Goal: Information Seeking & Learning: Learn about a topic

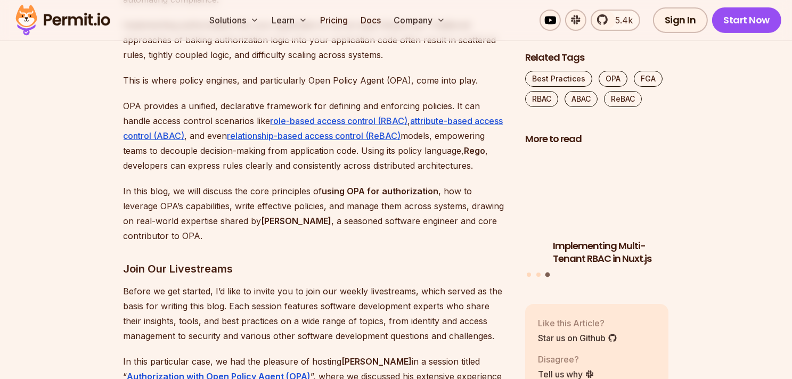
scroll to position [761, 0]
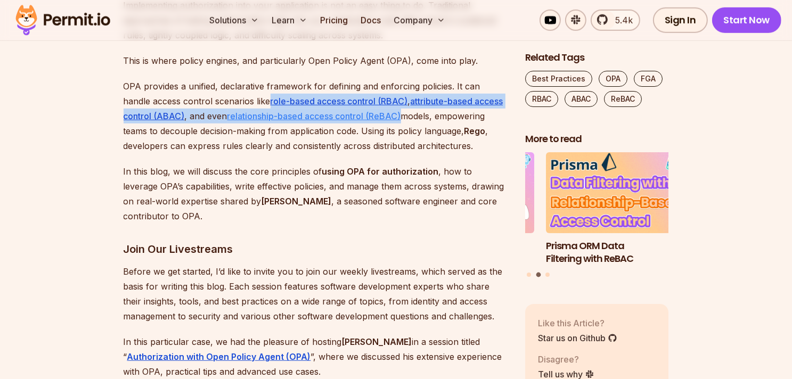
drag, startPoint x: 240, startPoint y: 100, endPoint x: 403, endPoint y: 116, distance: 163.3
click at [403, 116] on p "OPA provides a unified, declarative framework for defining and enforcing polici…" at bounding box center [316, 116] width 385 height 75
copy p "role-based access control (RBAC) , attribute-based access control (ABAC) , and …"
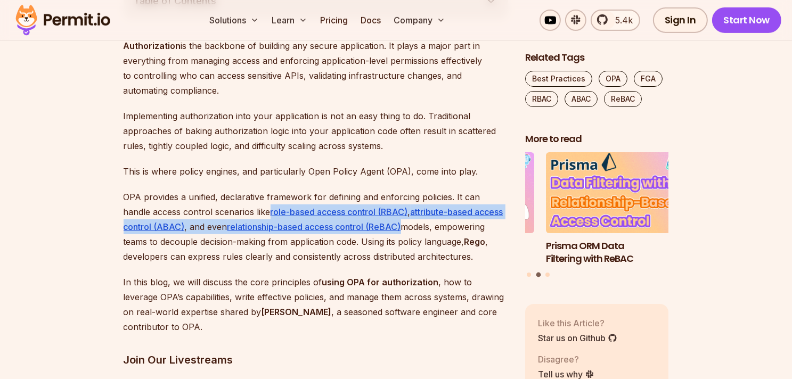
scroll to position [607, 0]
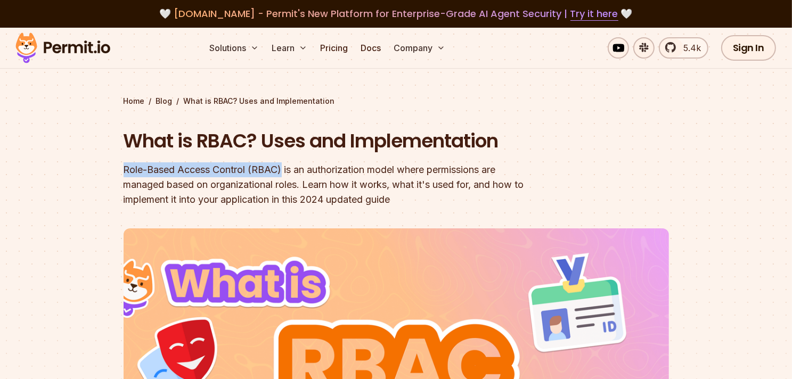
click at [714, 144] on section "Home / Blog / What is RBAC? Uses and Implementation What is RBAC? Uses and Impl…" at bounding box center [396, 323] width 792 height 591
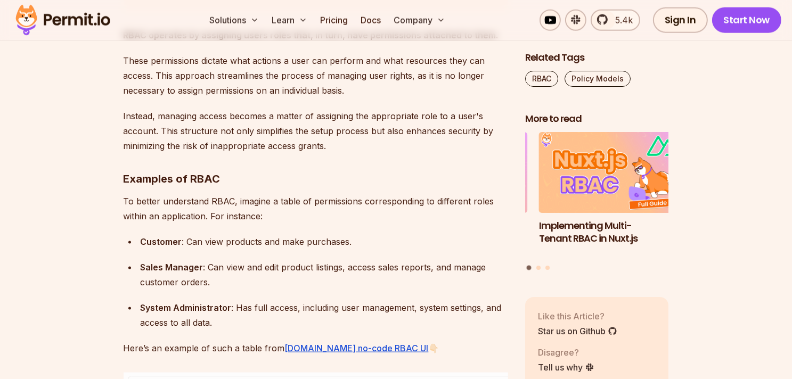
scroll to position [1483, 0]
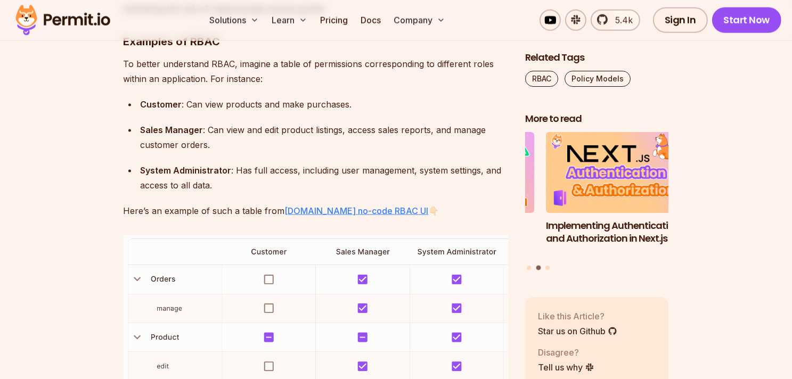
click at [372, 208] on link "Permit.io no-code RBAC UI" at bounding box center [357, 211] width 144 height 11
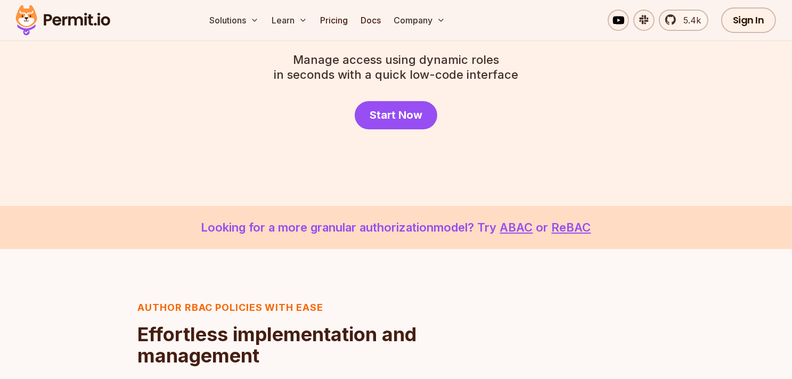
scroll to position [339, 0]
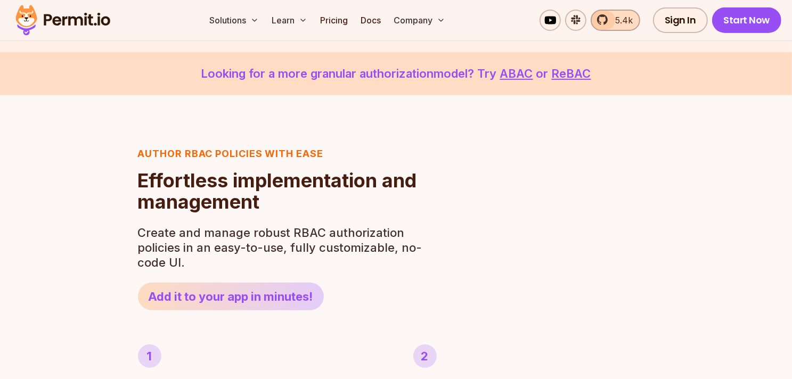
click at [609, 19] on link "5.4k" at bounding box center [616, 20] width 50 height 21
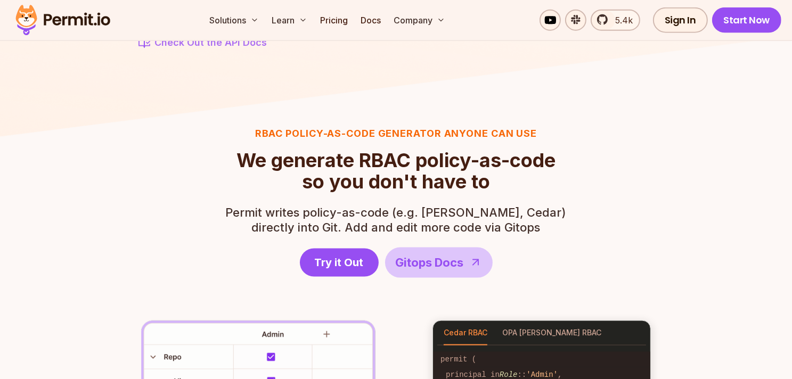
scroll to position [1623, 0]
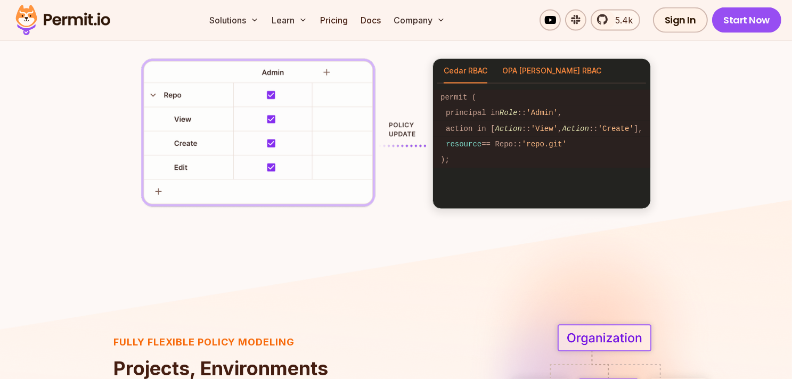
click at [521, 68] on button "OPA Rego RBAC" at bounding box center [551, 71] width 99 height 25
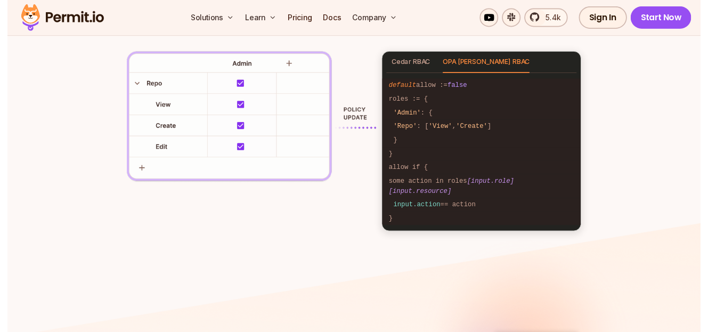
scroll to position [1924, 0]
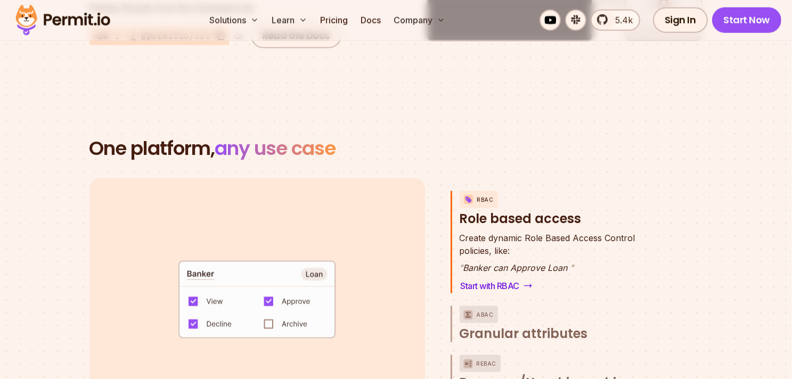
scroll to position [1540, 0]
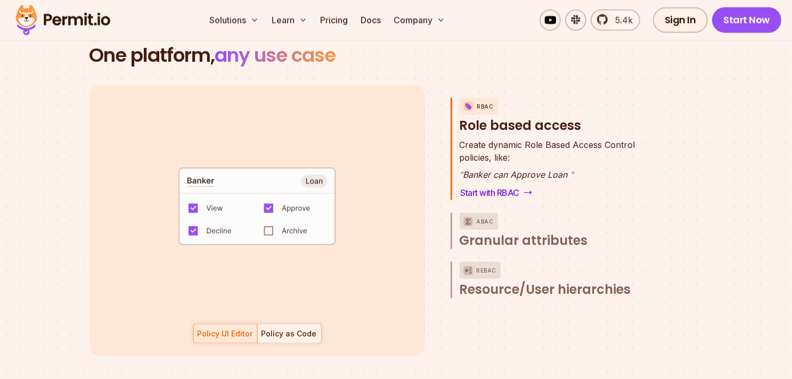
click at [295, 329] on div "Policy as Code" at bounding box center [289, 334] width 55 height 11
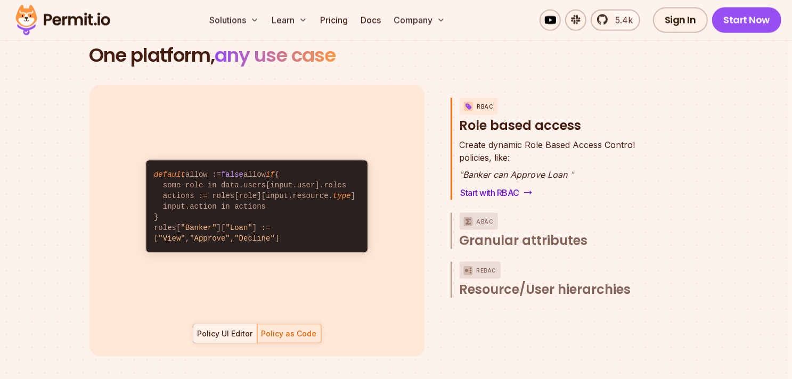
click at [237, 329] on div "Policy UI Editor" at bounding box center [225, 334] width 55 height 11
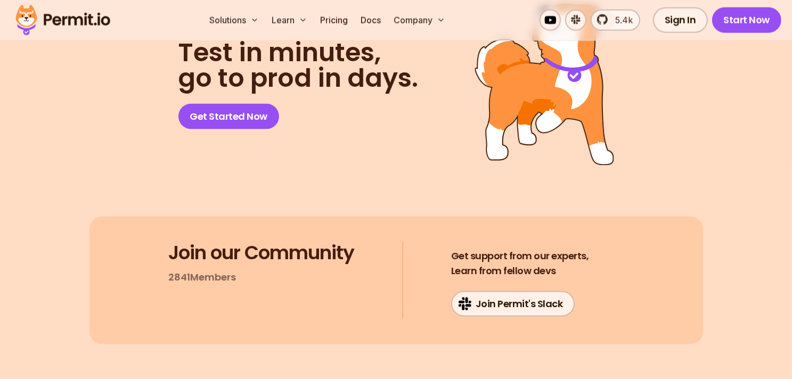
scroll to position [5809, 0]
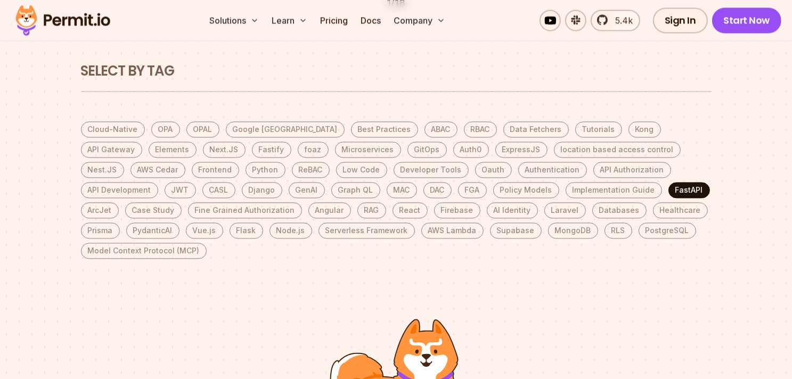
scroll to position [2090, 0]
